Goal: Task Accomplishment & Management: Complete application form

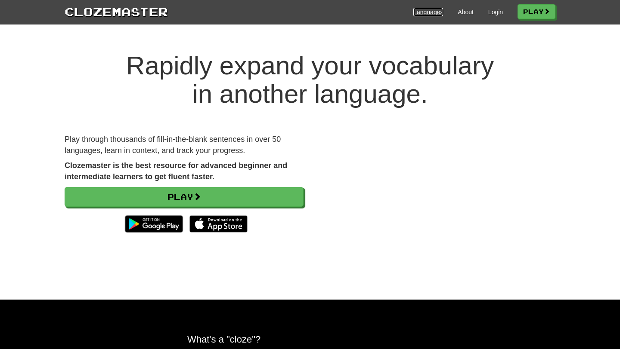
click at [426, 15] on link "Languages" at bounding box center [428, 12] width 30 height 9
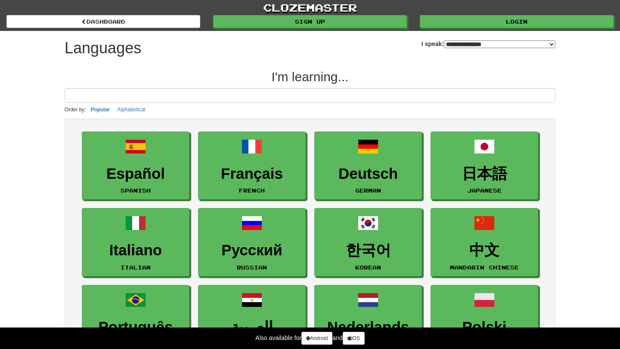
select select "*******"
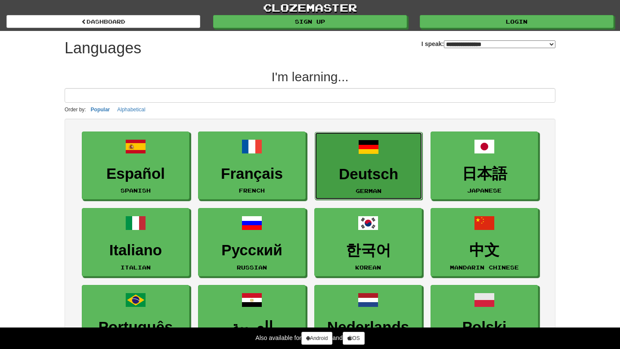
click at [360, 157] on span at bounding box center [368, 147] width 21 height 21
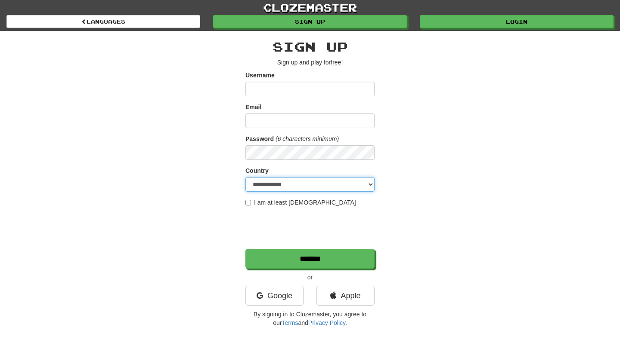
click at [367, 182] on select "**********" at bounding box center [309, 184] width 129 height 15
select select "**"
click at [245, 177] on select "**********" at bounding box center [309, 184] width 129 height 15
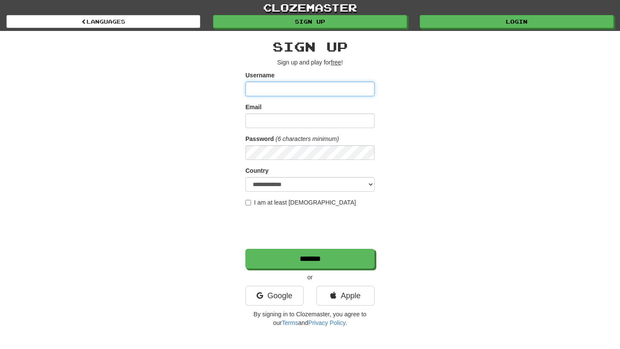
click at [300, 82] on input "Username" at bounding box center [309, 89] width 129 height 15
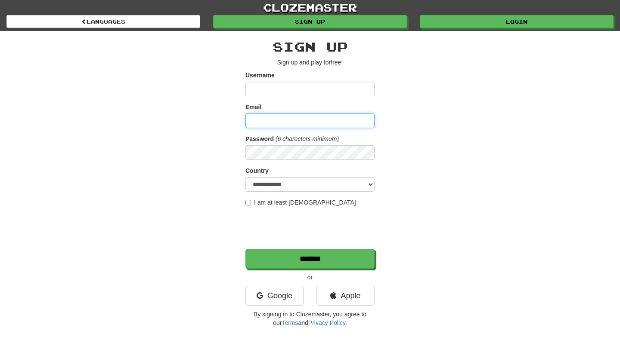
click at [292, 124] on input "Email" at bounding box center [309, 121] width 129 height 15
type input "**********"
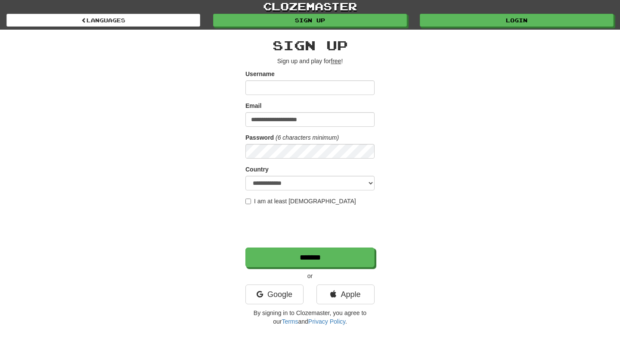
click at [274, 99] on form "**********" at bounding box center [309, 169] width 129 height 198
click at [272, 85] on input "Username" at bounding box center [309, 87] width 129 height 15
type input "******"
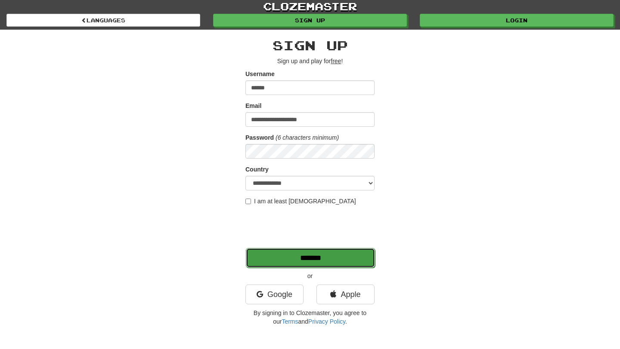
click at [317, 257] on input "*******" at bounding box center [310, 258] width 129 height 20
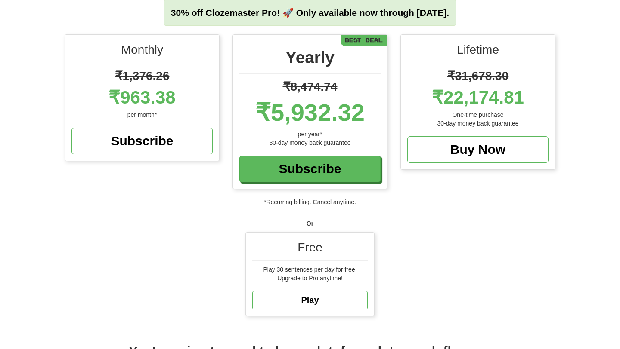
scroll to position [89, 0]
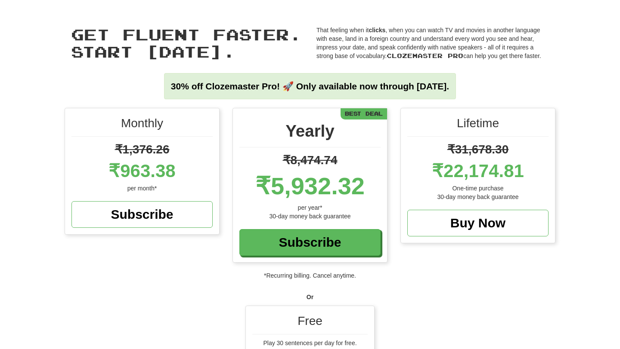
click at [310, 321] on div "Free" at bounding box center [309, 324] width 115 height 22
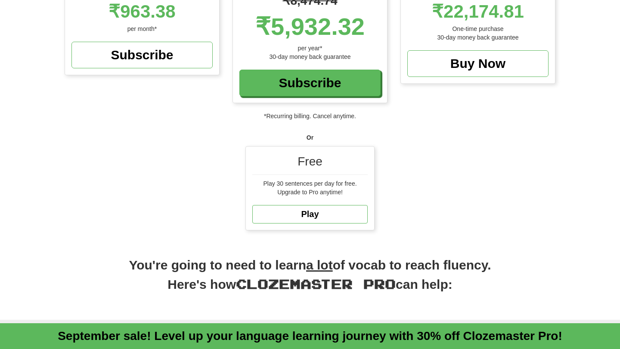
scroll to position [161, 0]
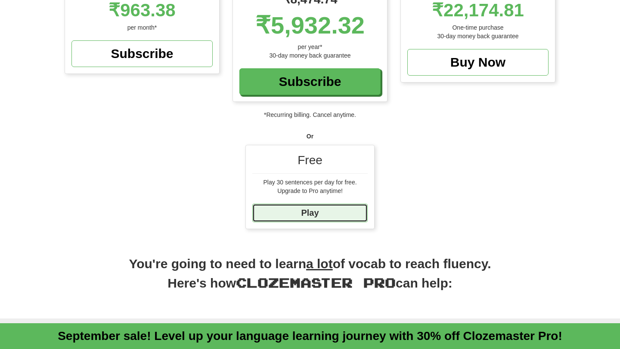
click at [306, 219] on link "Play" at bounding box center [309, 213] width 115 height 19
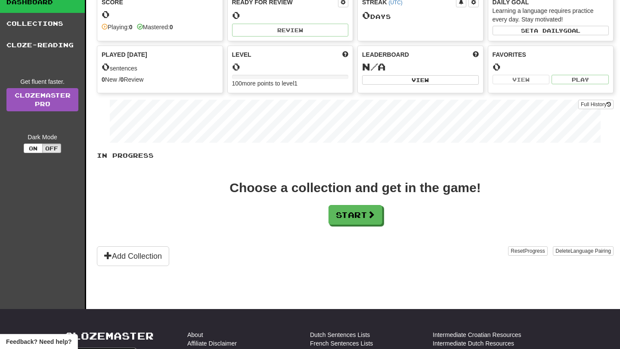
scroll to position [63, 0]
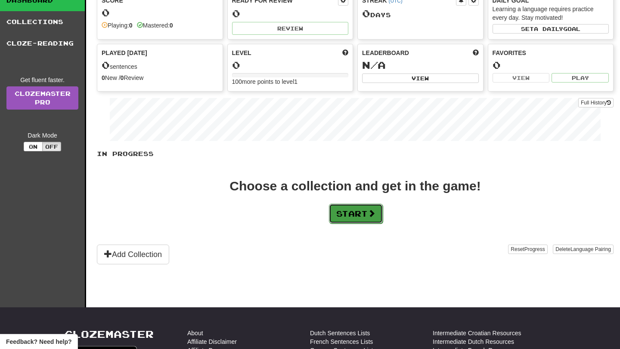
click at [379, 219] on button "Start" at bounding box center [356, 214] width 54 height 20
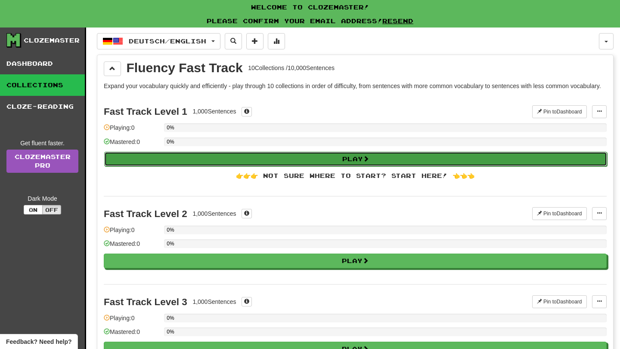
click at [327, 167] on button "Play" at bounding box center [355, 159] width 503 height 15
select select "**"
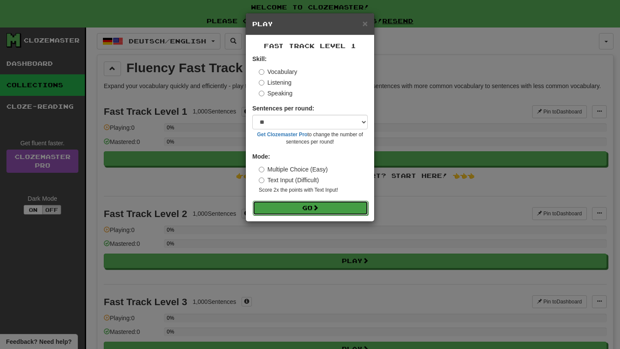
click at [313, 211] on button "Go" at bounding box center [310, 208] width 115 height 15
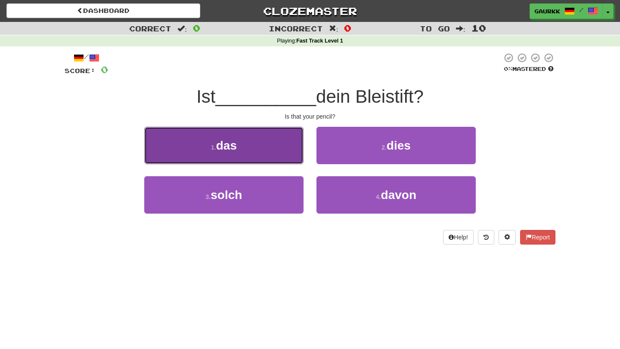
click at [262, 153] on button "1 . das" at bounding box center [223, 145] width 159 height 37
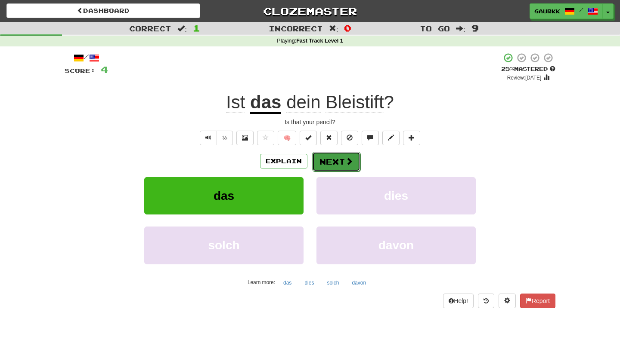
click at [337, 168] on button "Next" at bounding box center [336, 162] width 48 height 20
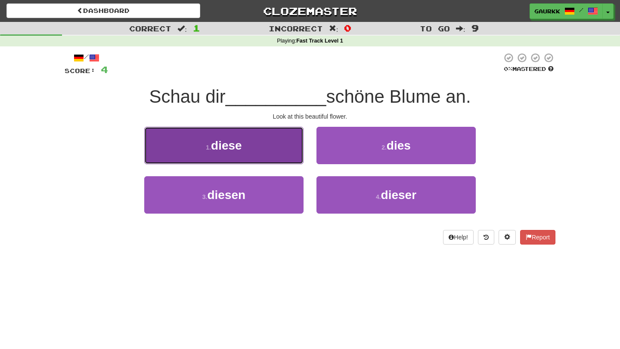
click at [248, 142] on button "1 . diese" at bounding box center [223, 145] width 159 height 37
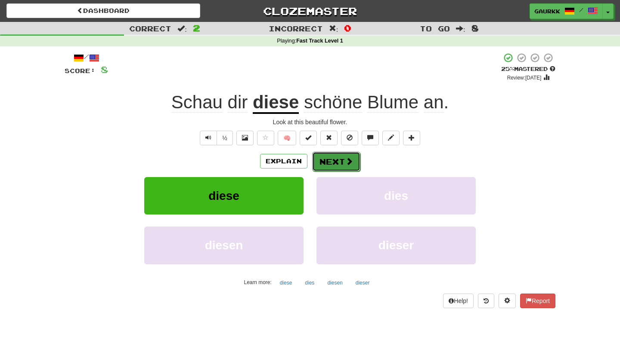
click at [328, 159] on button "Next" at bounding box center [336, 162] width 48 height 20
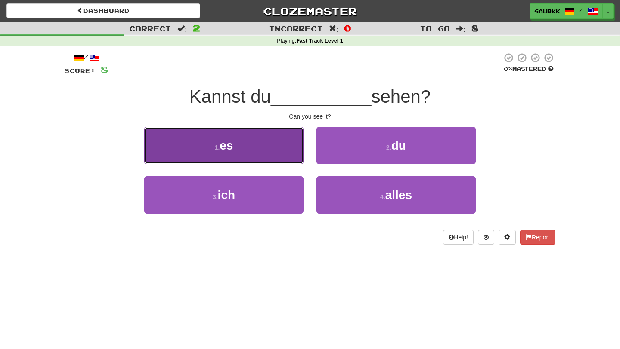
click at [275, 148] on button "1 . es" at bounding box center [223, 145] width 159 height 37
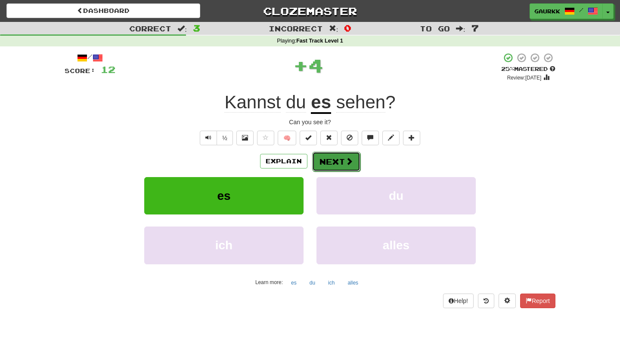
click at [343, 166] on button "Next" at bounding box center [336, 162] width 48 height 20
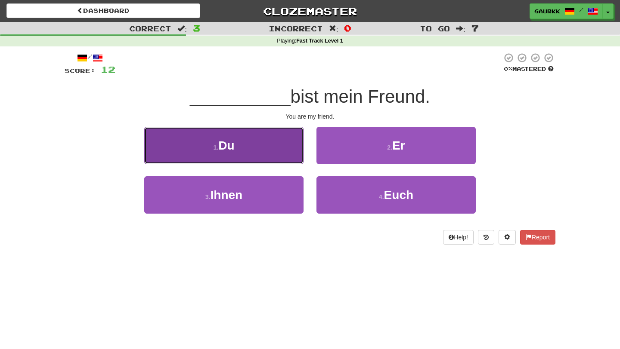
click at [251, 158] on button "1 . Du" at bounding box center [223, 145] width 159 height 37
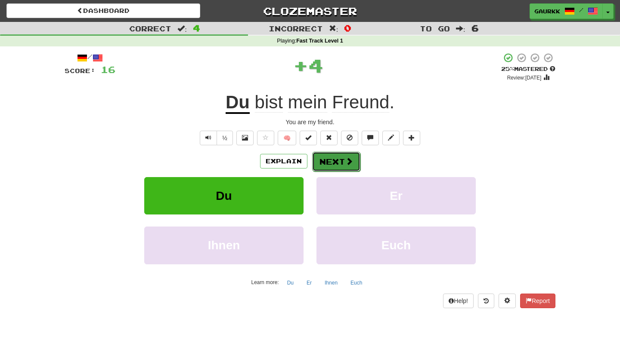
click at [337, 162] on button "Next" at bounding box center [336, 162] width 48 height 20
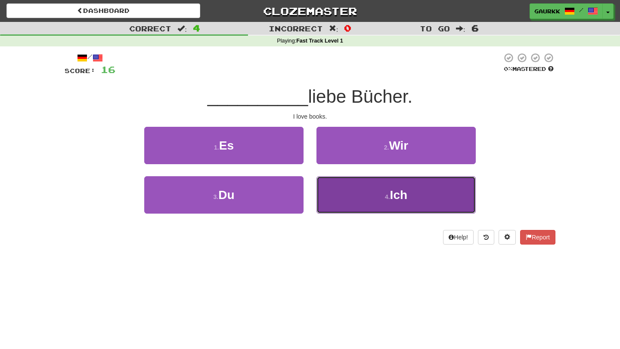
click at [382, 198] on button "4 . Ich" at bounding box center [395, 194] width 159 height 37
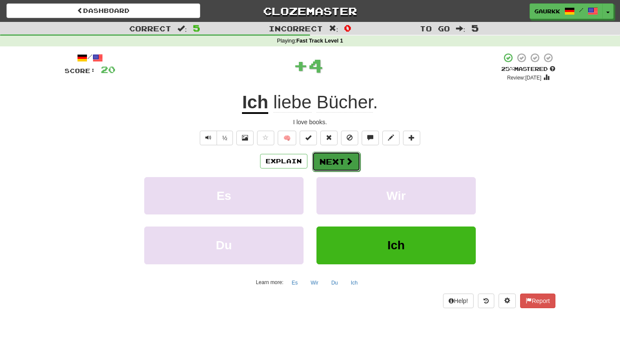
click at [345, 163] on span at bounding box center [349, 162] width 8 height 8
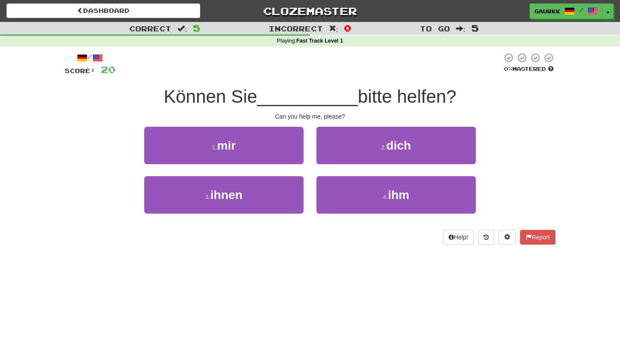
click at [263, 165] on div "1 . mir" at bounding box center [224, 151] width 172 height 49
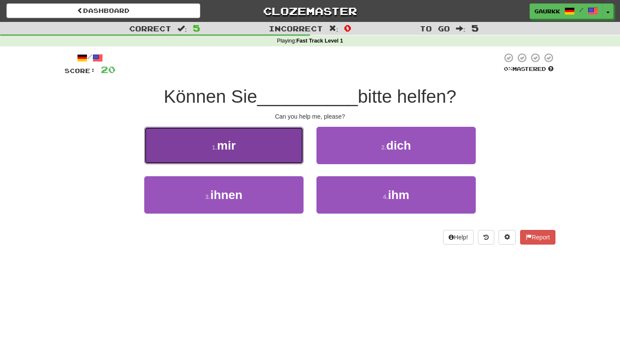
click at [259, 157] on button "1 . mir" at bounding box center [223, 145] width 159 height 37
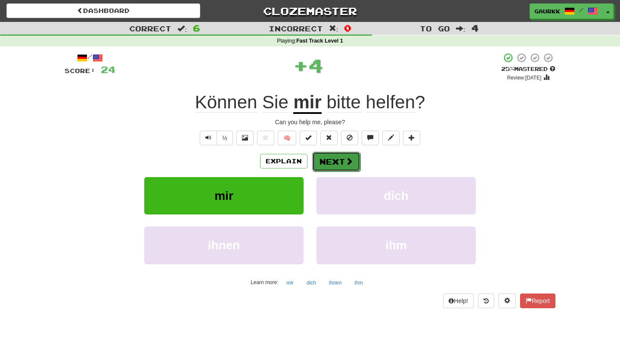
click at [333, 166] on button "Next" at bounding box center [336, 162] width 48 height 20
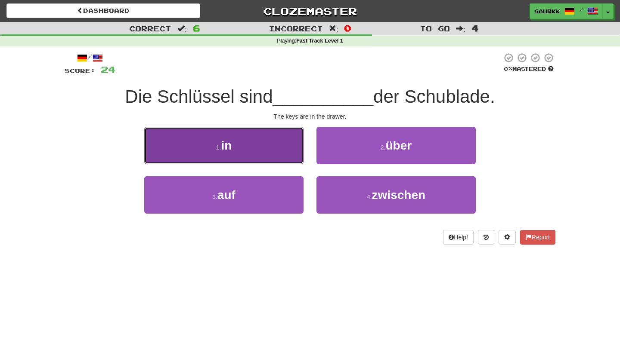
click at [272, 150] on button "1 . in" at bounding box center [223, 145] width 159 height 37
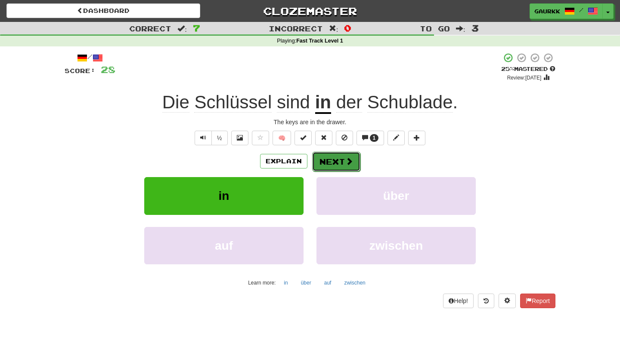
click at [346, 165] on span at bounding box center [349, 162] width 8 height 8
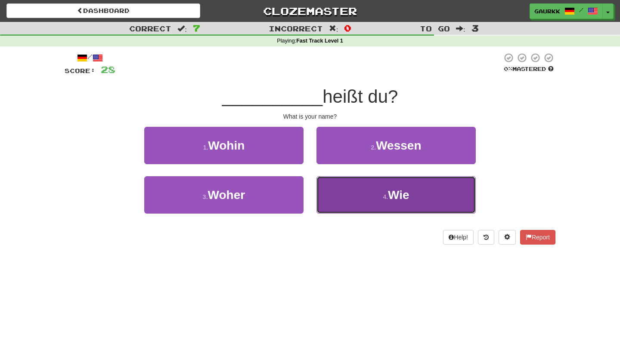
click at [369, 197] on button "4 . Wie" at bounding box center [395, 194] width 159 height 37
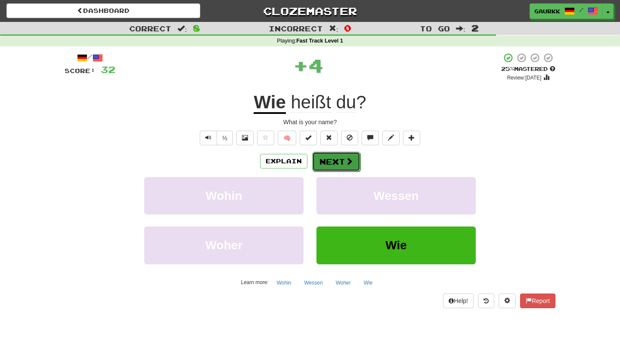
click at [343, 170] on button "Next" at bounding box center [336, 162] width 48 height 20
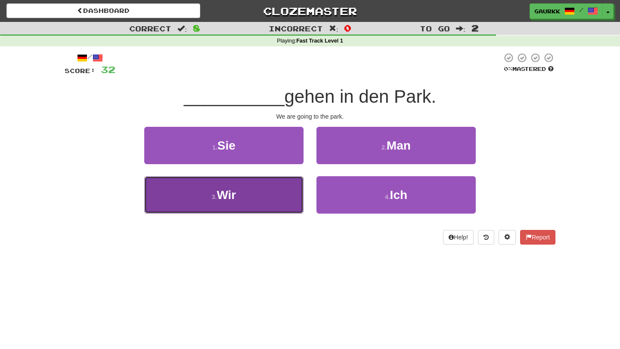
click at [269, 206] on button "3 . Wir" at bounding box center [223, 194] width 159 height 37
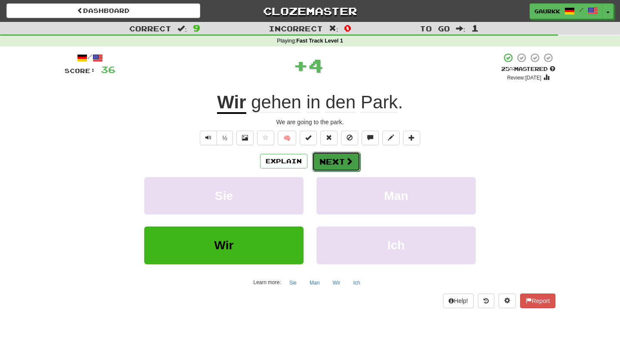
click at [337, 162] on button "Next" at bounding box center [336, 162] width 48 height 20
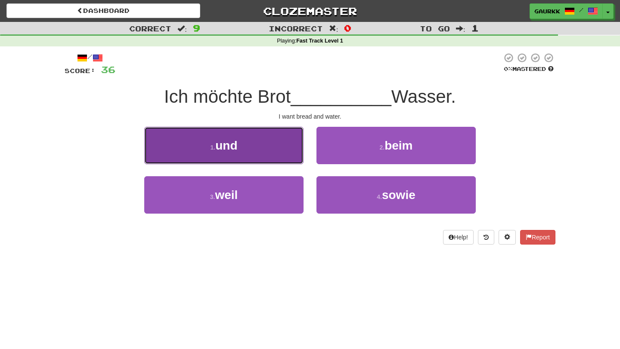
click at [284, 156] on button "1 . und" at bounding box center [223, 145] width 159 height 37
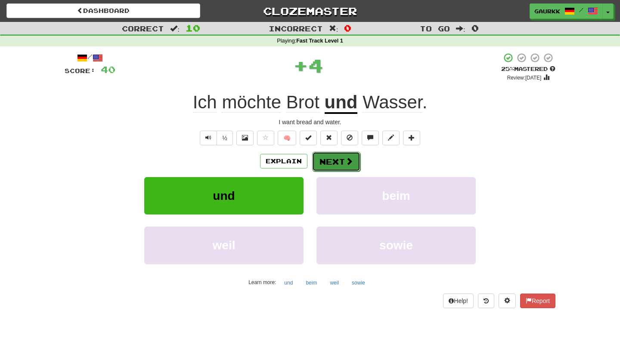
click at [345, 158] on span at bounding box center [349, 162] width 8 height 8
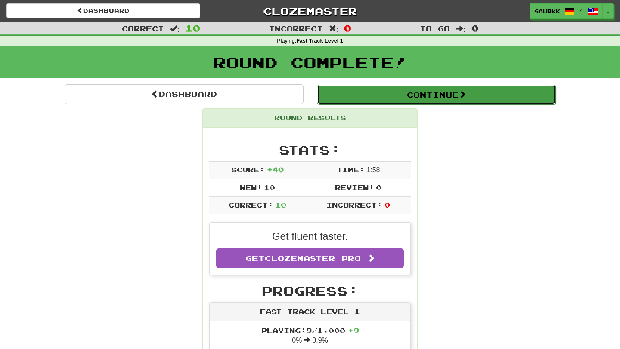
click at [421, 93] on button "Continue" at bounding box center [436, 95] width 239 height 20
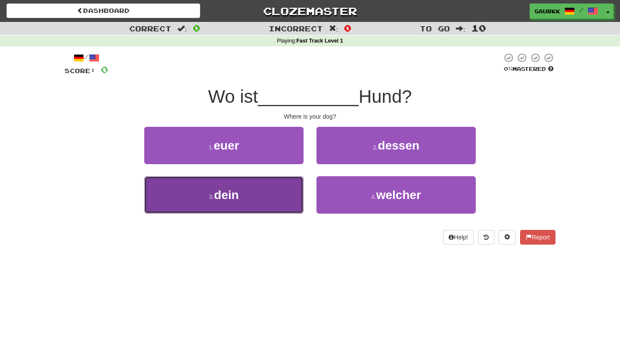
click at [250, 199] on button "3 . dein" at bounding box center [223, 194] width 159 height 37
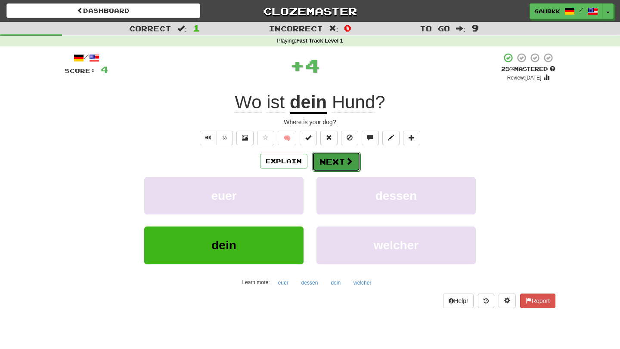
click at [348, 161] on span at bounding box center [349, 162] width 8 height 8
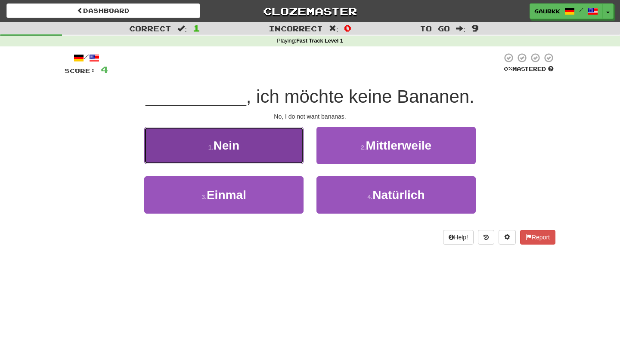
click at [299, 154] on button "1 . Nein" at bounding box center [223, 145] width 159 height 37
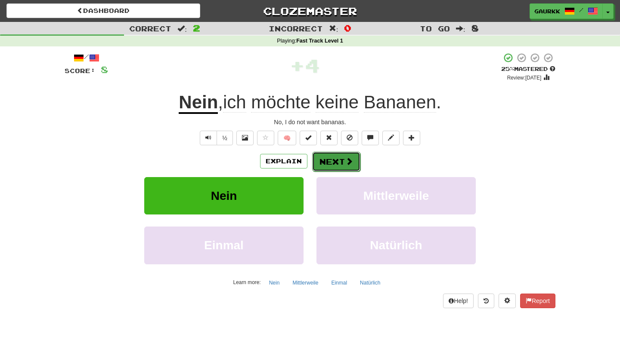
click at [334, 155] on button "Next" at bounding box center [336, 162] width 48 height 20
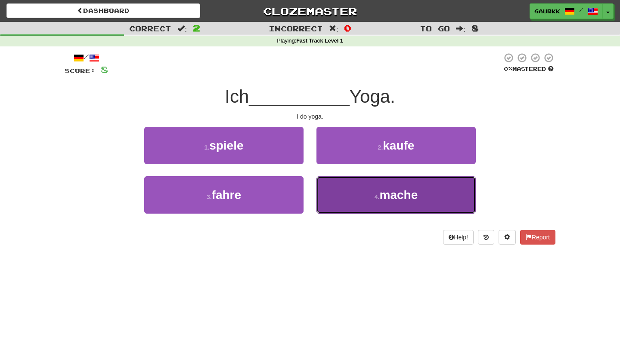
click at [369, 202] on button "4 . mache" at bounding box center [395, 194] width 159 height 37
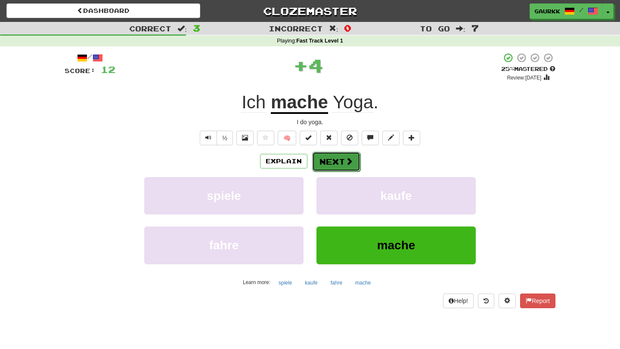
click at [336, 169] on button "Next" at bounding box center [336, 162] width 48 height 20
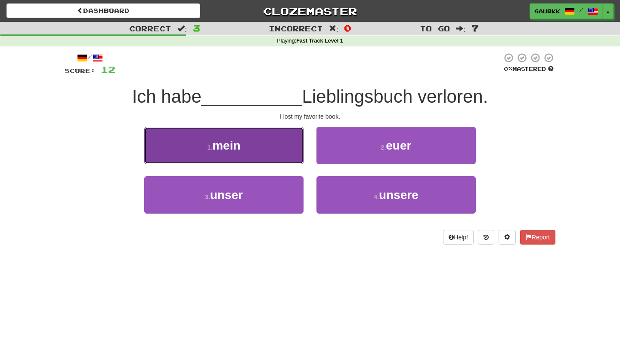
click at [281, 151] on button "1 . mein" at bounding box center [223, 145] width 159 height 37
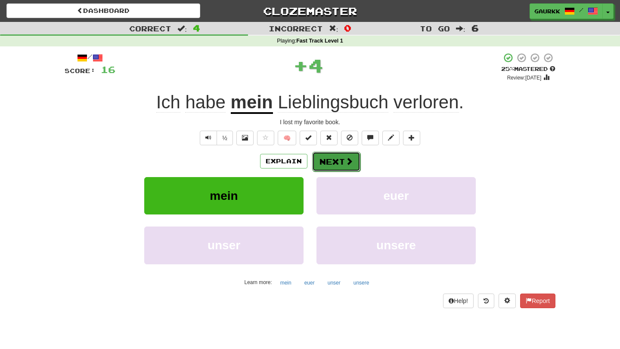
click at [334, 160] on button "Next" at bounding box center [336, 162] width 48 height 20
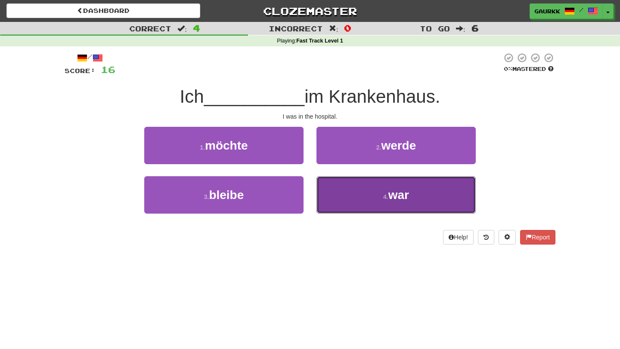
click at [366, 193] on button "4 . war" at bounding box center [395, 194] width 159 height 37
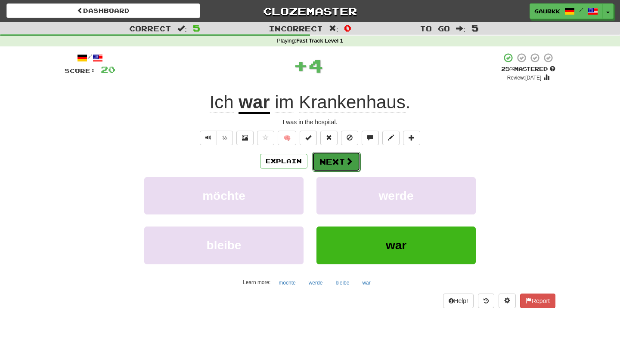
click at [334, 157] on button "Next" at bounding box center [336, 162] width 48 height 20
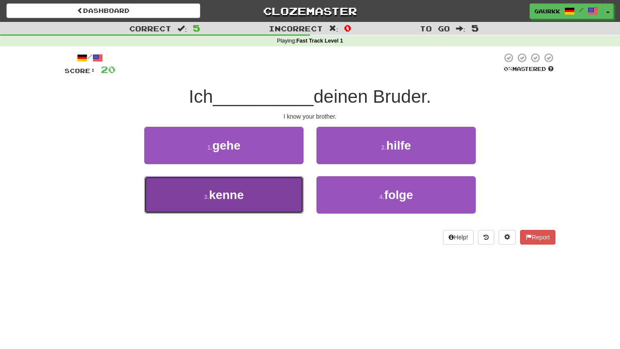
click at [260, 193] on button "3 . kenne" at bounding box center [223, 194] width 159 height 37
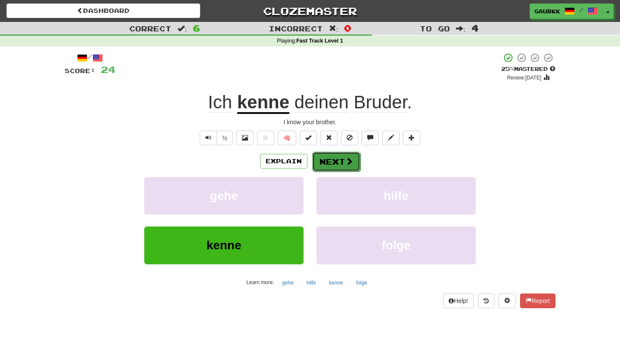
click at [334, 166] on button "Next" at bounding box center [336, 162] width 48 height 20
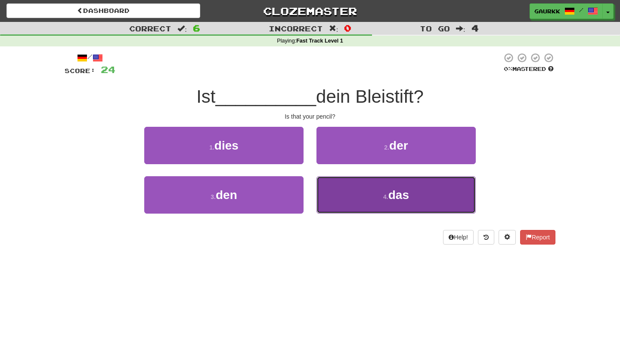
click at [375, 191] on button "4 . das" at bounding box center [395, 194] width 159 height 37
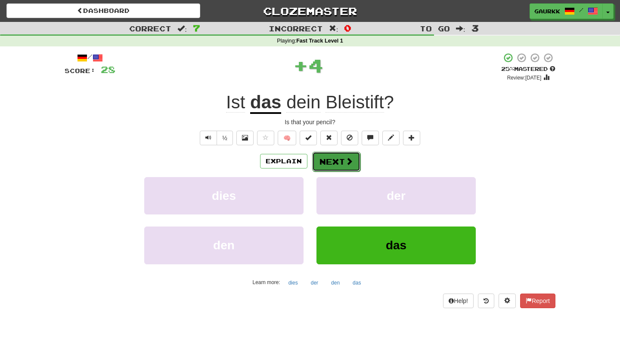
click at [348, 168] on button "Next" at bounding box center [336, 162] width 48 height 20
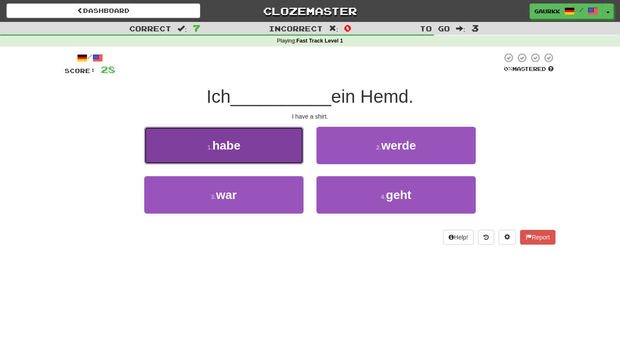
click at [268, 148] on button "1 . habe" at bounding box center [223, 145] width 159 height 37
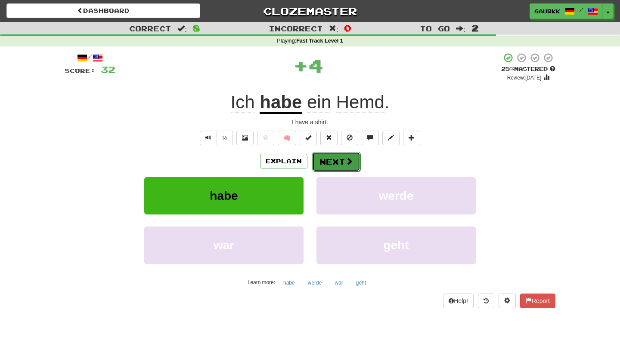
click at [339, 162] on button "Next" at bounding box center [336, 162] width 48 height 20
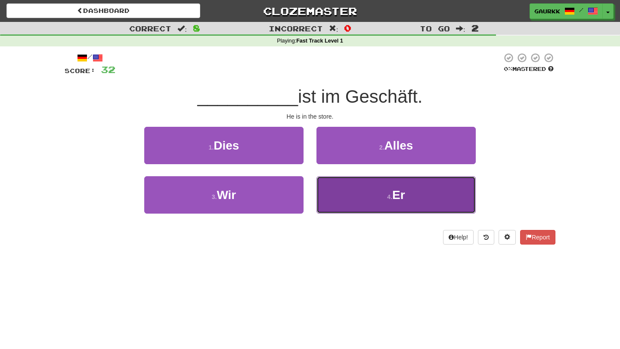
click at [372, 194] on button "4 . Er" at bounding box center [395, 194] width 159 height 37
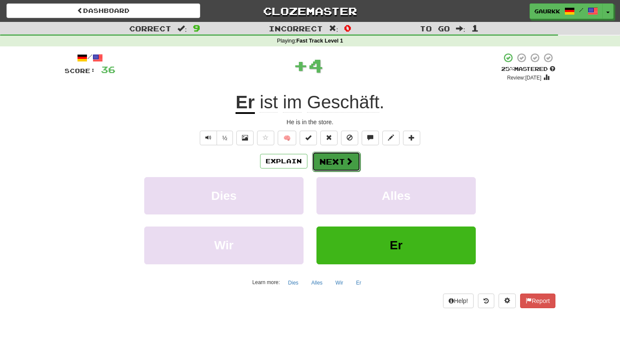
click at [346, 167] on button "Next" at bounding box center [336, 162] width 48 height 20
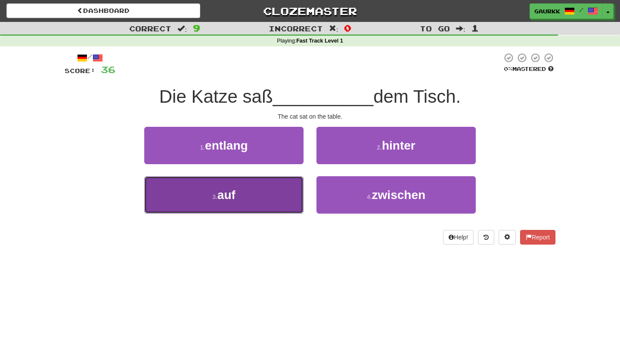
click at [277, 192] on button "3 . auf" at bounding box center [223, 194] width 159 height 37
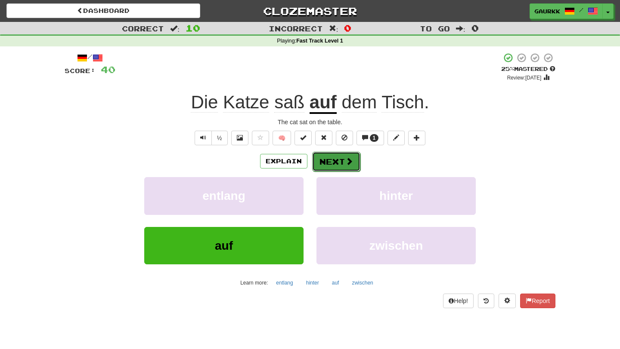
click at [342, 158] on button "Next" at bounding box center [336, 162] width 48 height 20
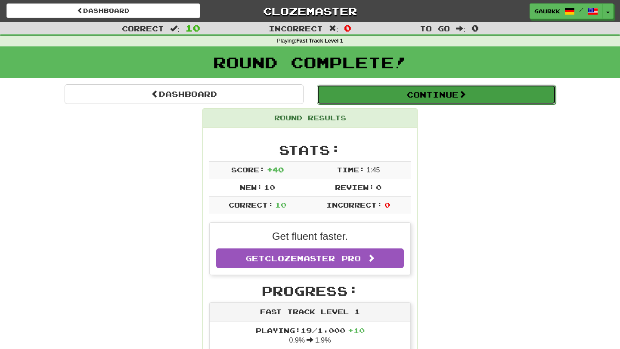
click at [462, 93] on span at bounding box center [462, 94] width 8 height 8
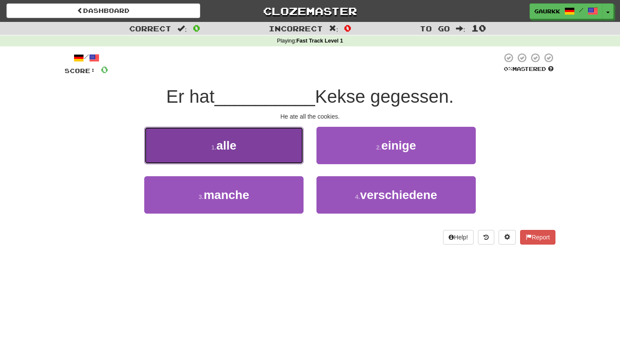
click at [243, 140] on button "1 . alle" at bounding box center [223, 145] width 159 height 37
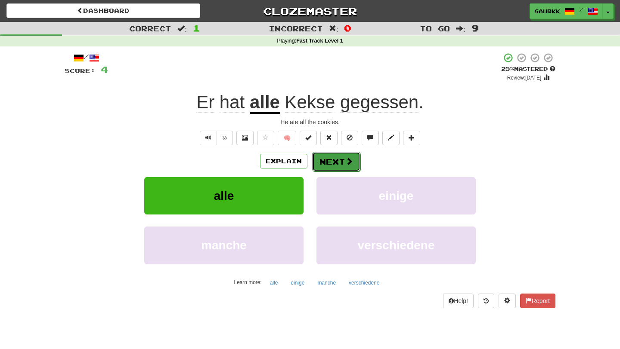
click at [325, 162] on button "Next" at bounding box center [336, 162] width 48 height 20
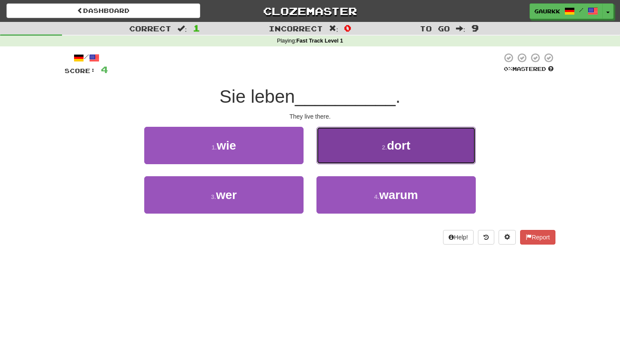
click at [384, 157] on button "2 . dort" at bounding box center [395, 145] width 159 height 37
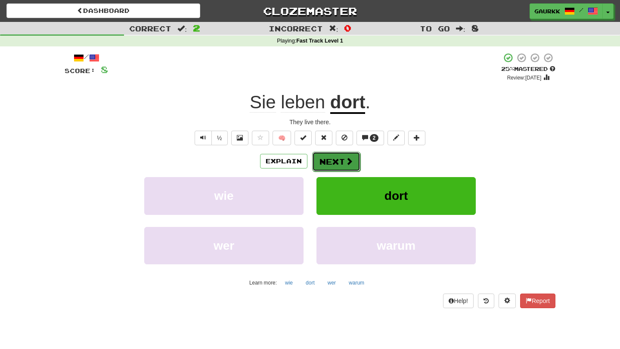
click at [341, 163] on button "Next" at bounding box center [336, 162] width 48 height 20
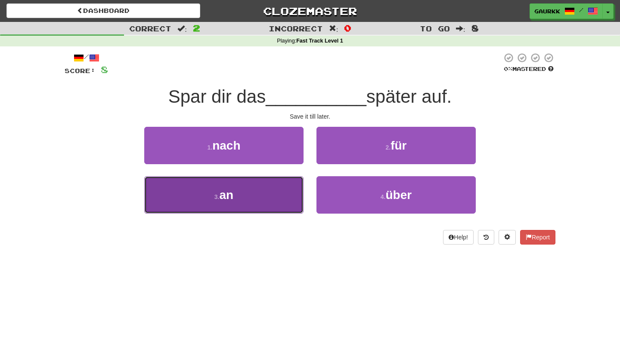
click at [230, 193] on span "an" at bounding box center [226, 194] width 14 height 13
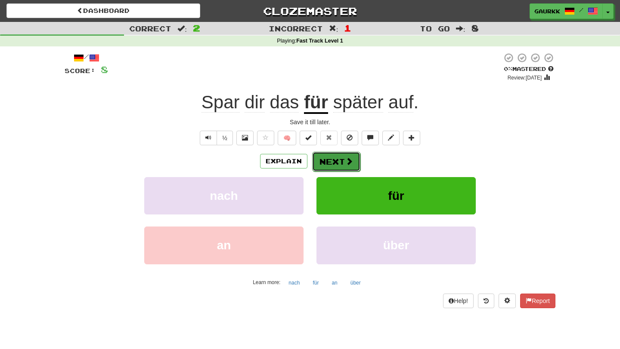
click at [344, 161] on button "Next" at bounding box center [336, 162] width 48 height 20
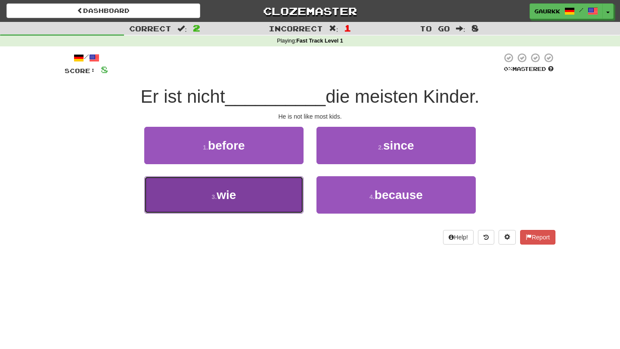
click at [247, 202] on button "3 . wie" at bounding box center [223, 194] width 159 height 37
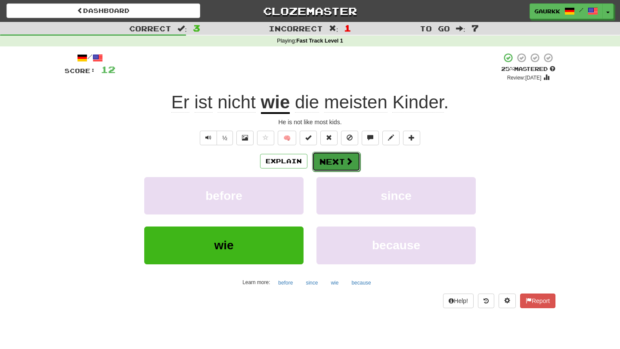
click at [334, 170] on button "Next" at bounding box center [336, 162] width 48 height 20
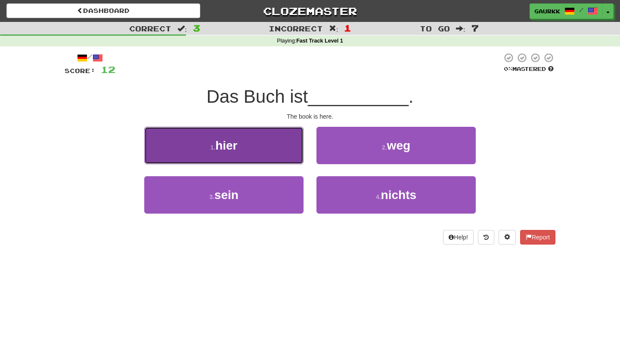
click at [262, 159] on button "1 . hier" at bounding box center [223, 145] width 159 height 37
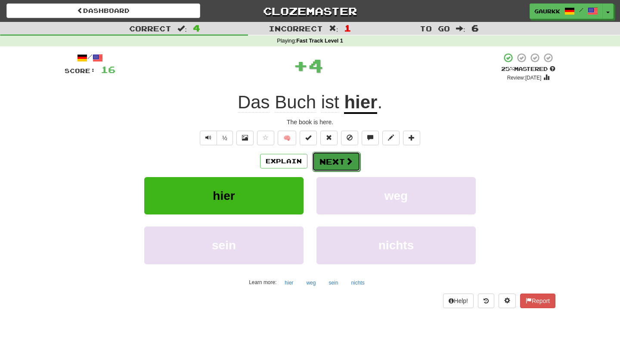
click at [334, 157] on button "Next" at bounding box center [336, 162] width 48 height 20
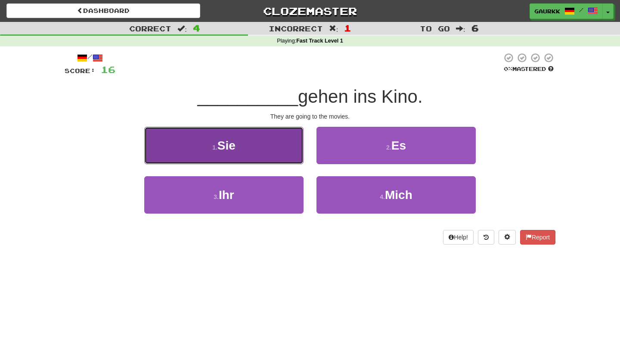
click at [238, 157] on button "1 . Sie" at bounding box center [223, 145] width 159 height 37
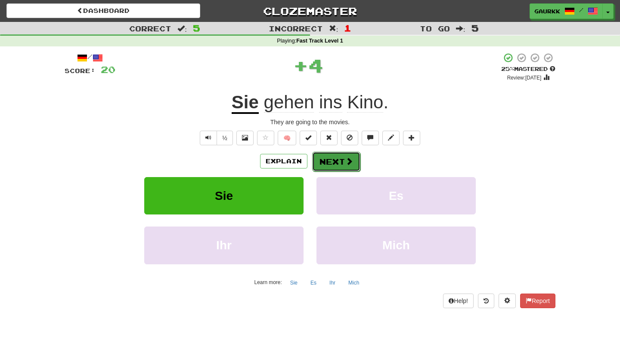
click at [339, 166] on button "Next" at bounding box center [336, 162] width 48 height 20
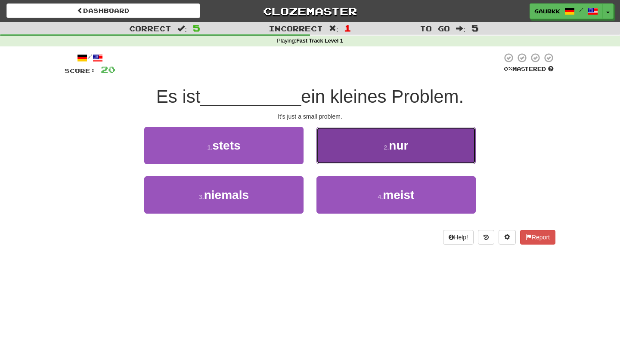
click at [379, 160] on button "2 . nur" at bounding box center [395, 145] width 159 height 37
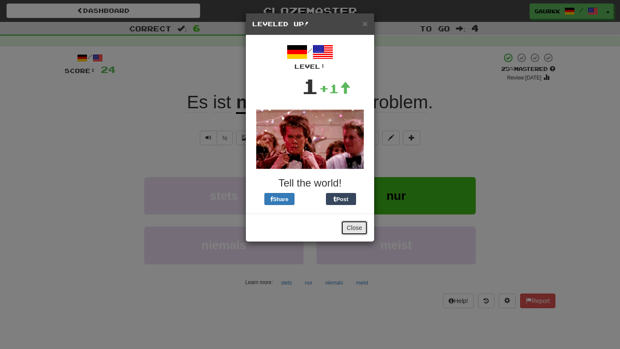
click at [349, 227] on button "Close" at bounding box center [354, 228] width 27 height 15
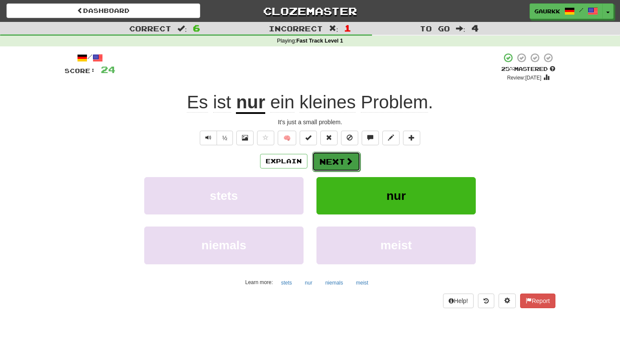
click at [340, 170] on button "Next" at bounding box center [336, 162] width 48 height 20
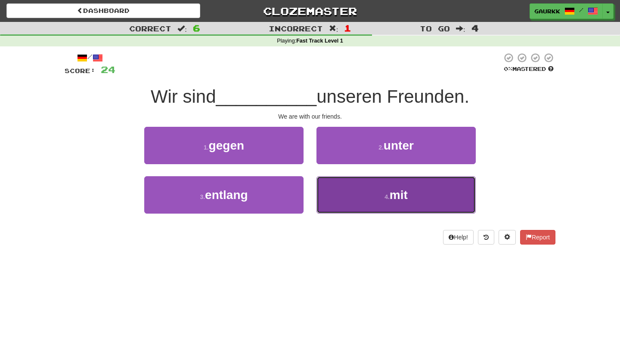
click at [352, 201] on button "4 . mit" at bounding box center [395, 194] width 159 height 37
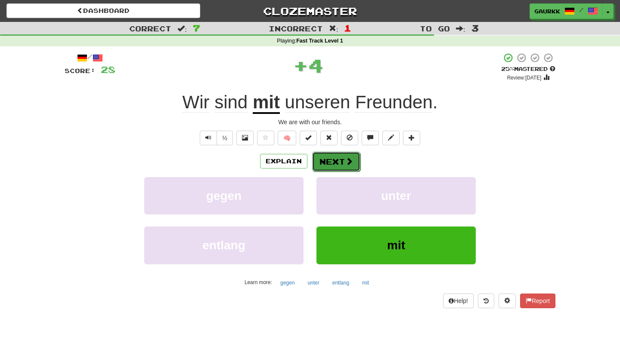
click at [345, 164] on span at bounding box center [349, 162] width 8 height 8
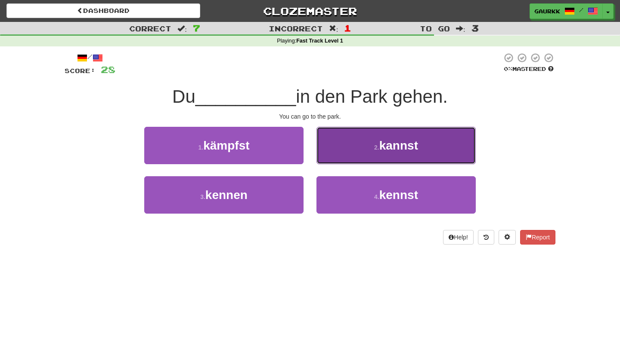
click at [364, 153] on button "2 . kannst" at bounding box center [395, 145] width 159 height 37
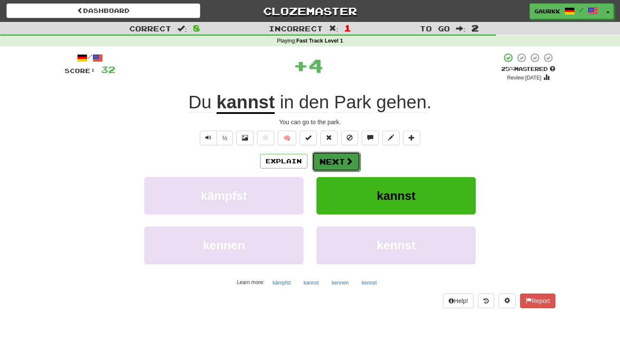
click at [331, 160] on button "Next" at bounding box center [336, 162] width 48 height 20
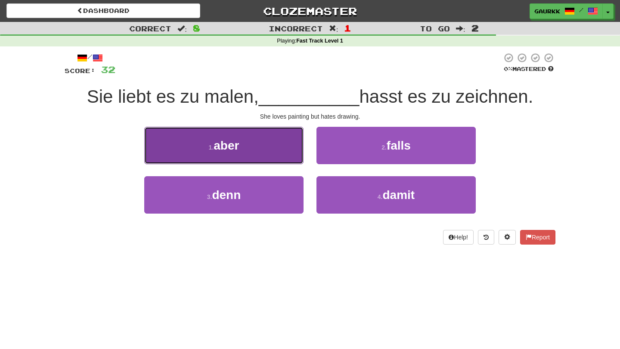
click at [273, 149] on button "1 . aber" at bounding box center [223, 145] width 159 height 37
